Goal: Information Seeking & Learning: Learn about a topic

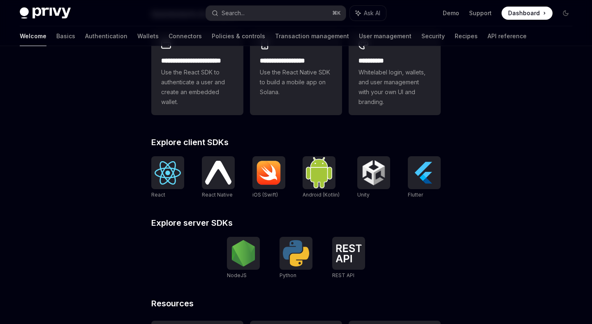
scroll to position [253, 0]
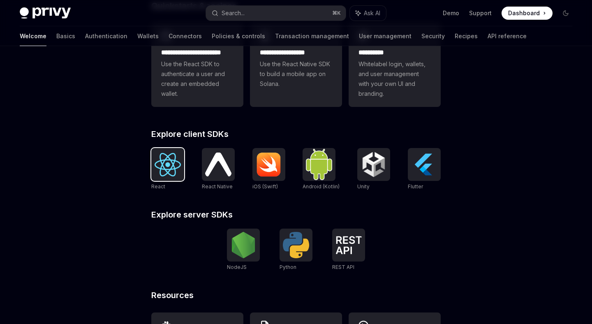
click at [171, 170] on img at bounding box center [167, 164] width 26 height 23
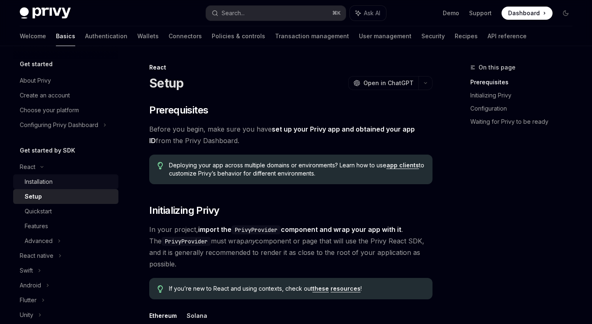
click at [78, 180] on div "Installation" at bounding box center [69, 182] width 89 height 10
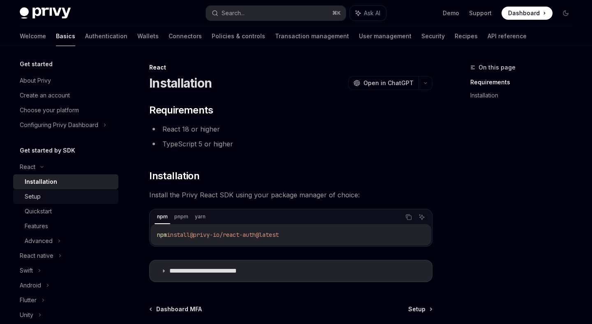
click at [91, 191] on div "Setup" at bounding box center [69, 196] width 89 height 10
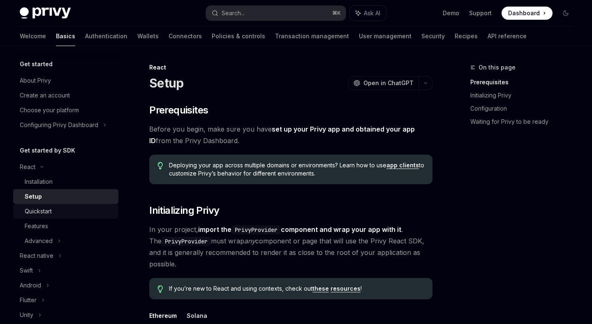
click at [84, 210] on div "Quickstart" at bounding box center [69, 211] width 89 height 10
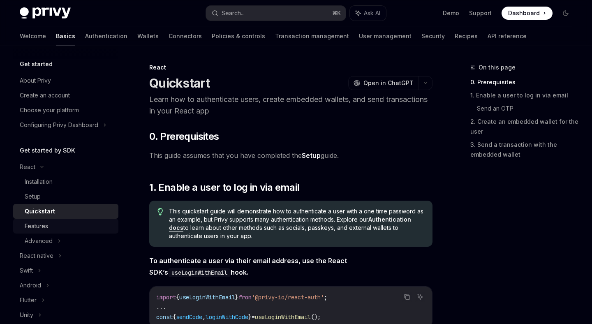
click at [97, 222] on div "Features" at bounding box center [69, 226] width 89 height 10
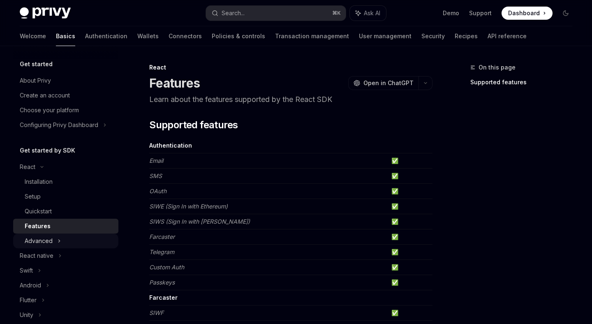
click at [111, 233] on div "Advanced" at bounding box center [65, 240] width 105 height 15
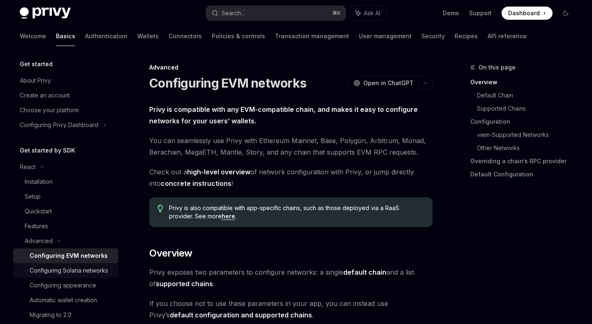
click at [97, 271] on div "Configuring Solana networks" at bounding box center [69, 270] width 78 height 10
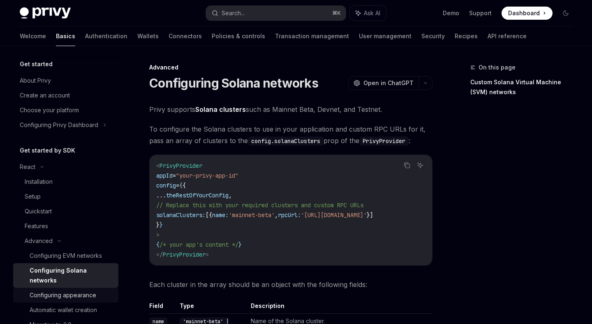
click at [94, 290] on div "Configuring appearance" at bounding box center [63, 295] width 67 height 10
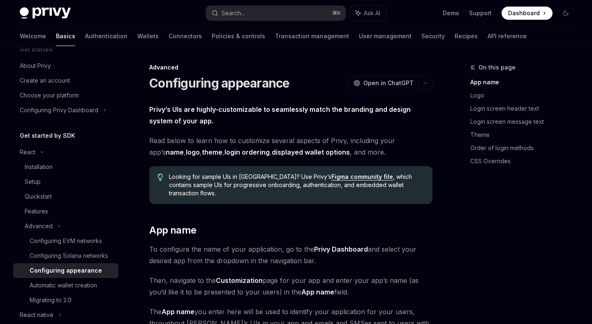
scroll to position [17, 0]
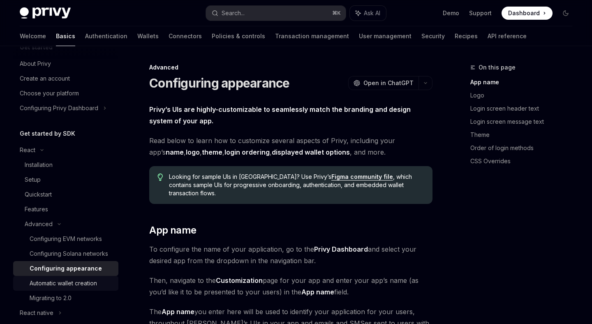
click at [100, 287] on div "Automatic wallet creation" at bounding box center [72, 283] width 84 height 10
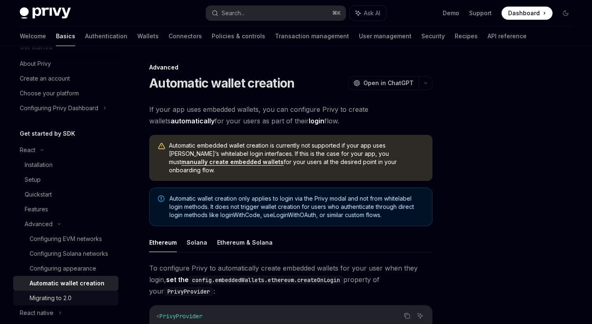
click at [102, 293] on link "Migrating to 2.0" at bounding box center [65, 297] width 105 height 15
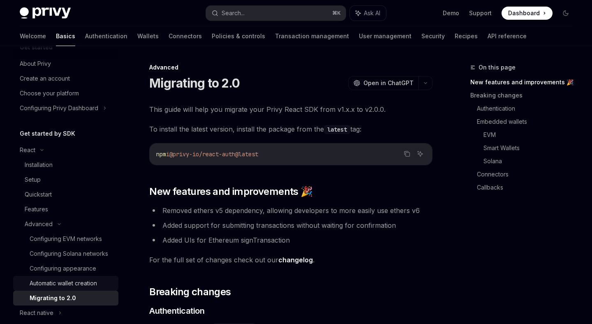
click at [102, 283] on div "Automatic wallet creation" at bounding box center [72, 283] width 84 height 10
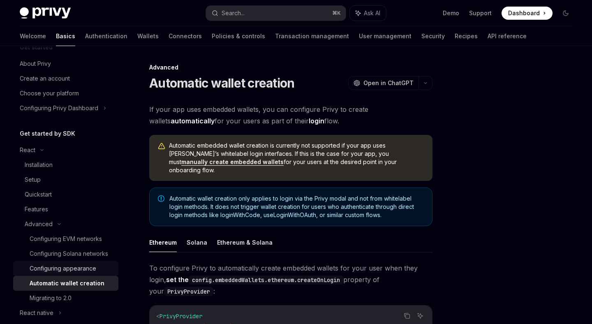
click at [102, 266] on div "Configuring appearance" at bounding box center [72, 268] width 84 height 10
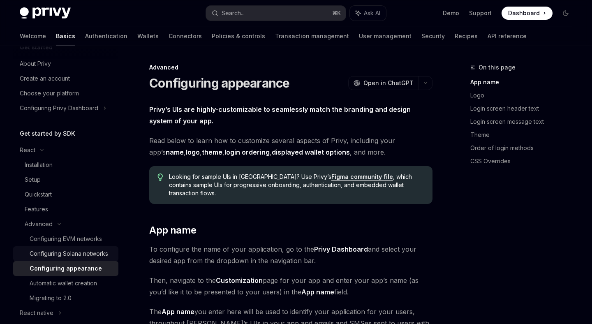
click at [103, 251] on div "Configuring Solana networks" at bounding box center [69, 254] width 78 height 10
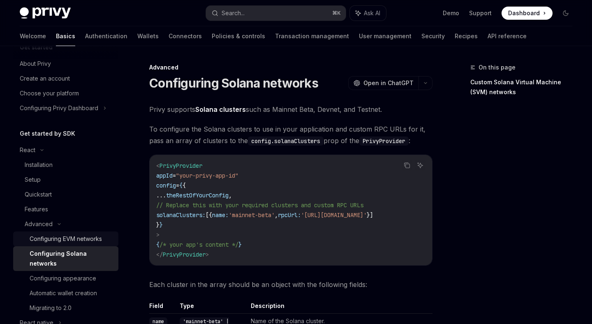
click at [106, 239] on div "Configuring EVM networks" at bounding box center [72, 239] width 84 height 10
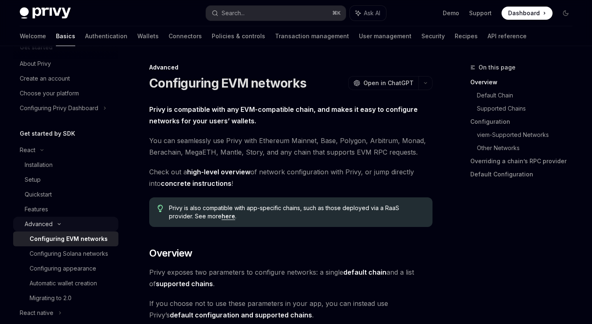
click at [109, 217] on div "Advanced" at bounding box center [65, 224] width 105 height 15
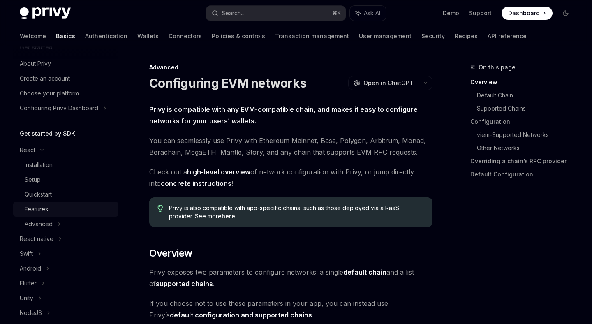
click at [108, 213] on div "Features" at bounding box center [69, 209] width 89 height 10
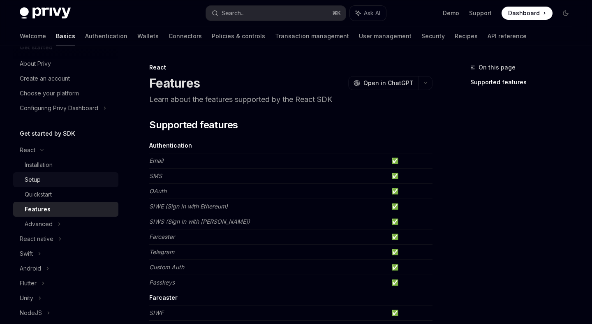
click at [111, 184] on link "Setup" at bounding box center [65, 179] width 105 height 15
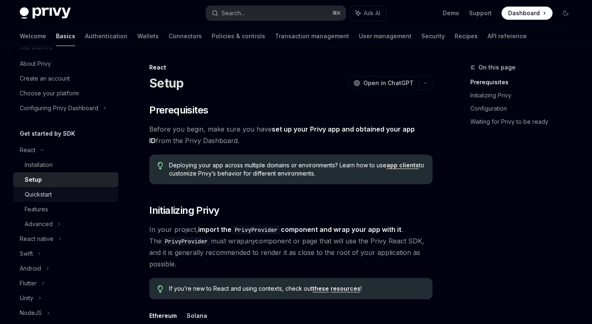
click at [110, 193] on div "Quickstart" at bounding box center [69, 194] width 89 height 10
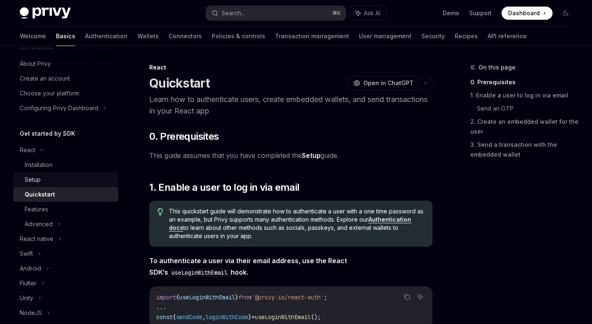
click at [108, 172] on link "Setup" at bounding box center [65, 179] width 105 height 15
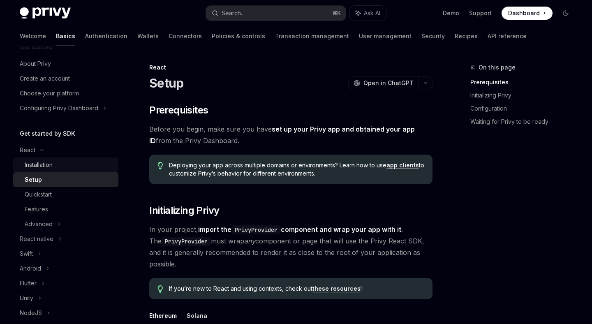
click at [108, 161] on div "Installation" at bounding box center [69, 165] width 89 height 10
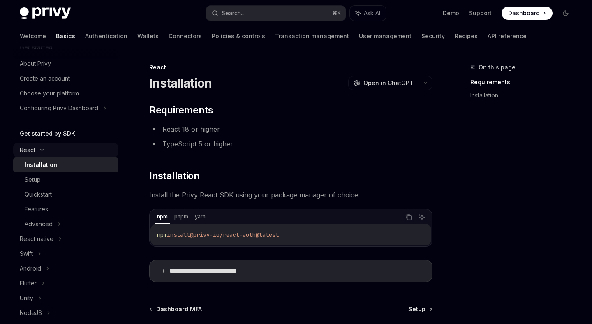
click at [108, 146] on div "React" at bounding box center [65, 150] width 105 height 15
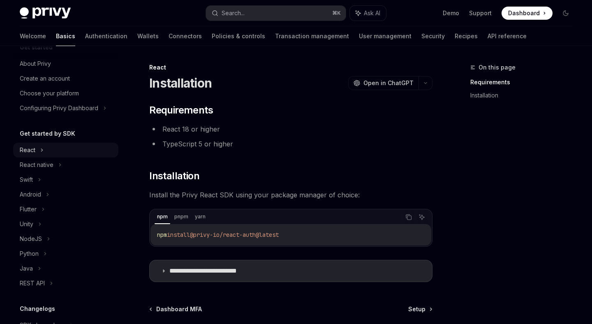
click at [108, 146] on div "React" at bounding box center [65, 150] width 105 height 15
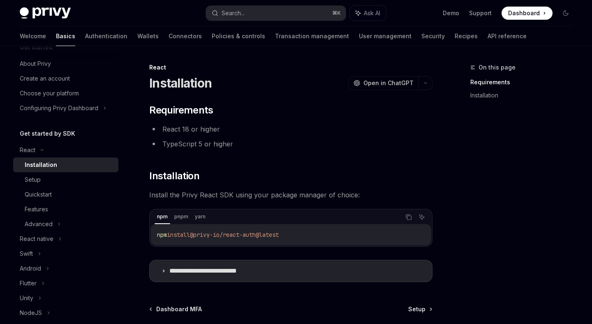
click at [90, 130] on div "Get started by SDK" at bounding box center [65, 134] width 105 height 10
click at [94, 98] on div "Choose your platform" at bounding box center [67, 93] width 94 height 10
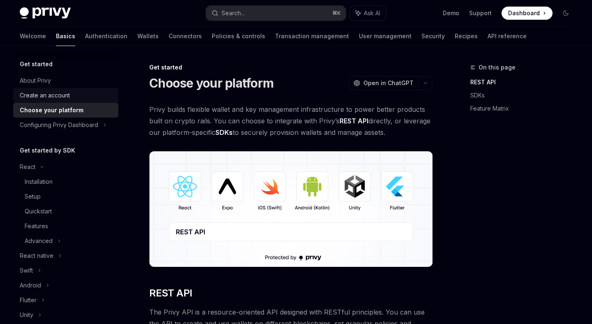
click at [94, 98] on div "Create an account" at bounding box center [67, 95] width 94 height 10
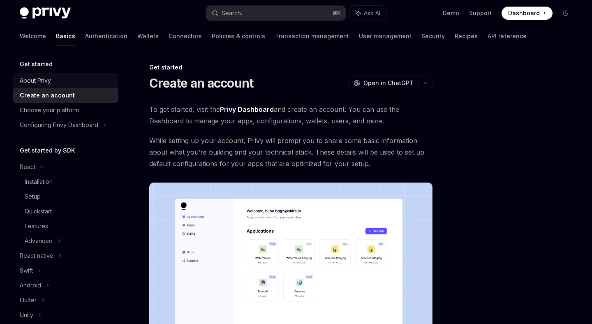
click at [93, 83] on div "About Privy" at bounding box center [67, 81] width 94 height 10
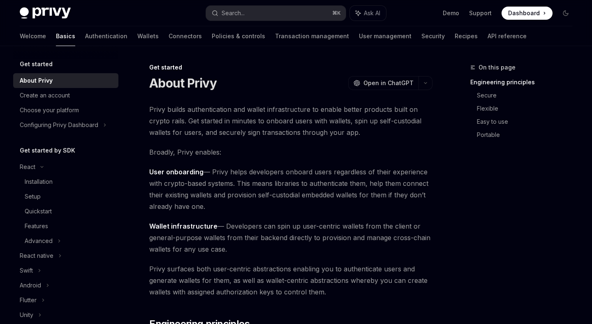
click at [58, 10] on img at bounding box center [45, 13] width 51 height 12
type textarea "*"
